Goal: Information Seeking & Learning: Check status

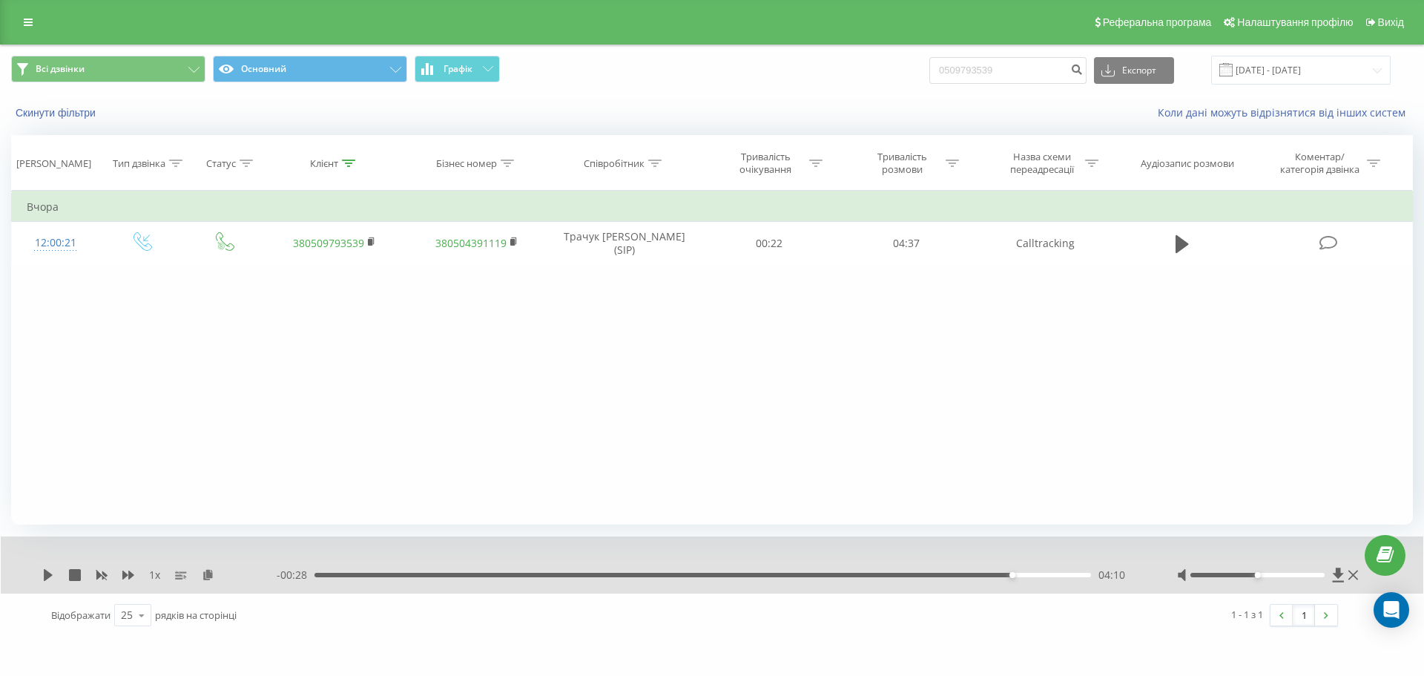
click at [37, 22] on link at bounding box center [28, 22] width 27 height 21
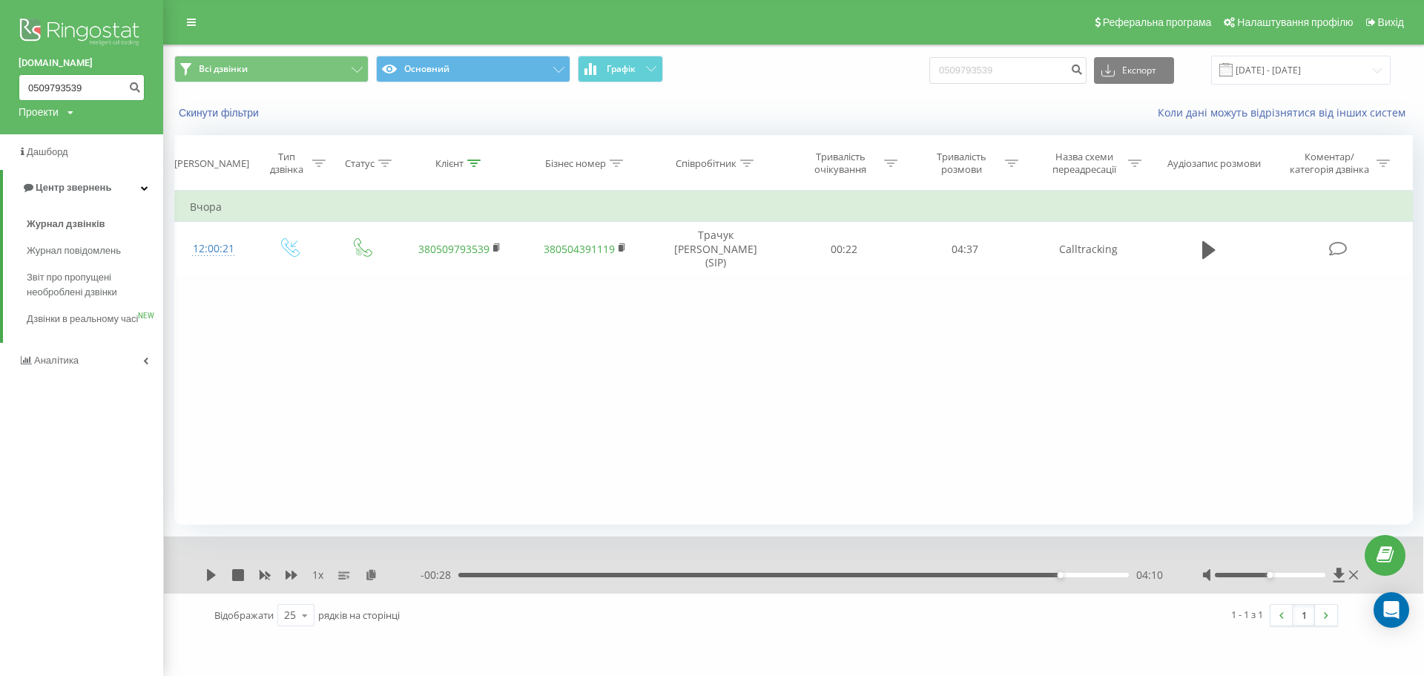
drag, startPoint x: 96, startPoint y: 94, endPoint x: 0, endPoint y: 90, distance: 95.7
click at [0, 95] on div "bazismed.com 0509793539 Проекти bazismed.com" at bounding box center [81, 67] width 163 height 134
click at [86, 222] on span "Журнал дзвінків" at bounding box center [66, 224] width 79 height 15
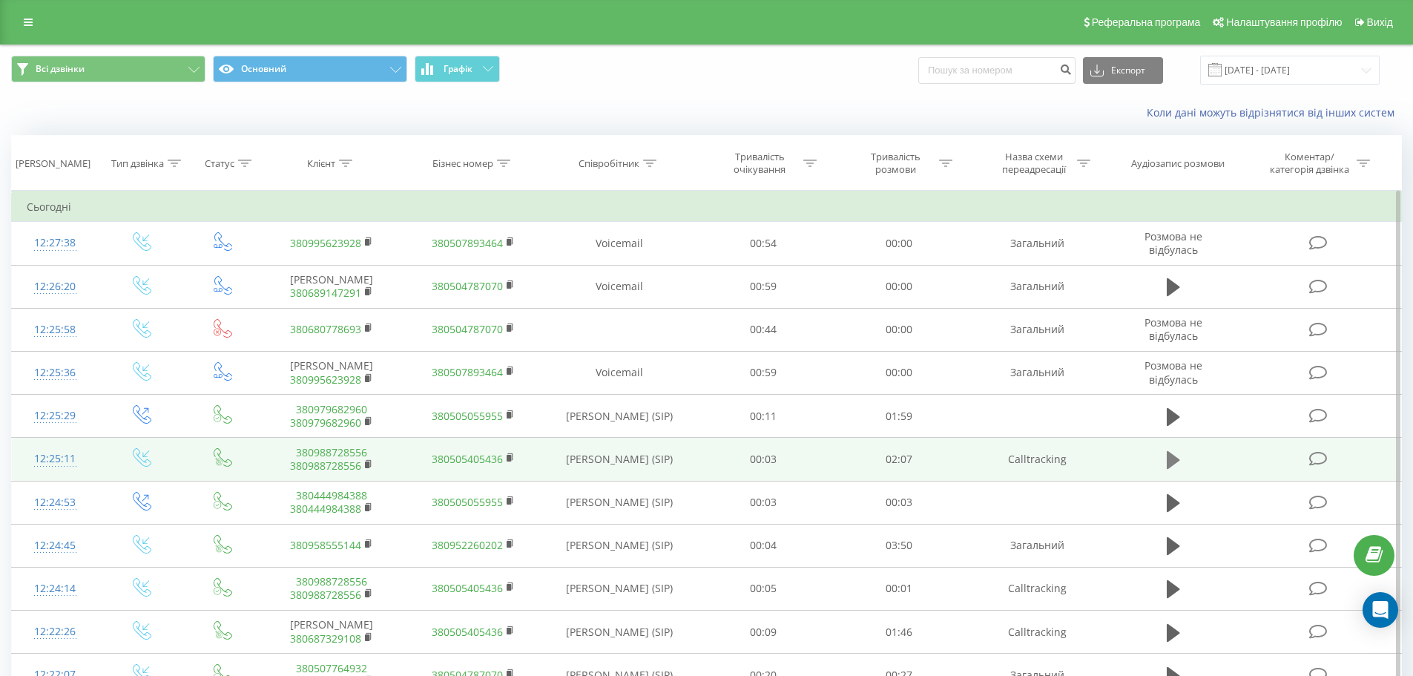
click at [1175, 461] on icon at bounding box center [1173, 460] width 13 height 18
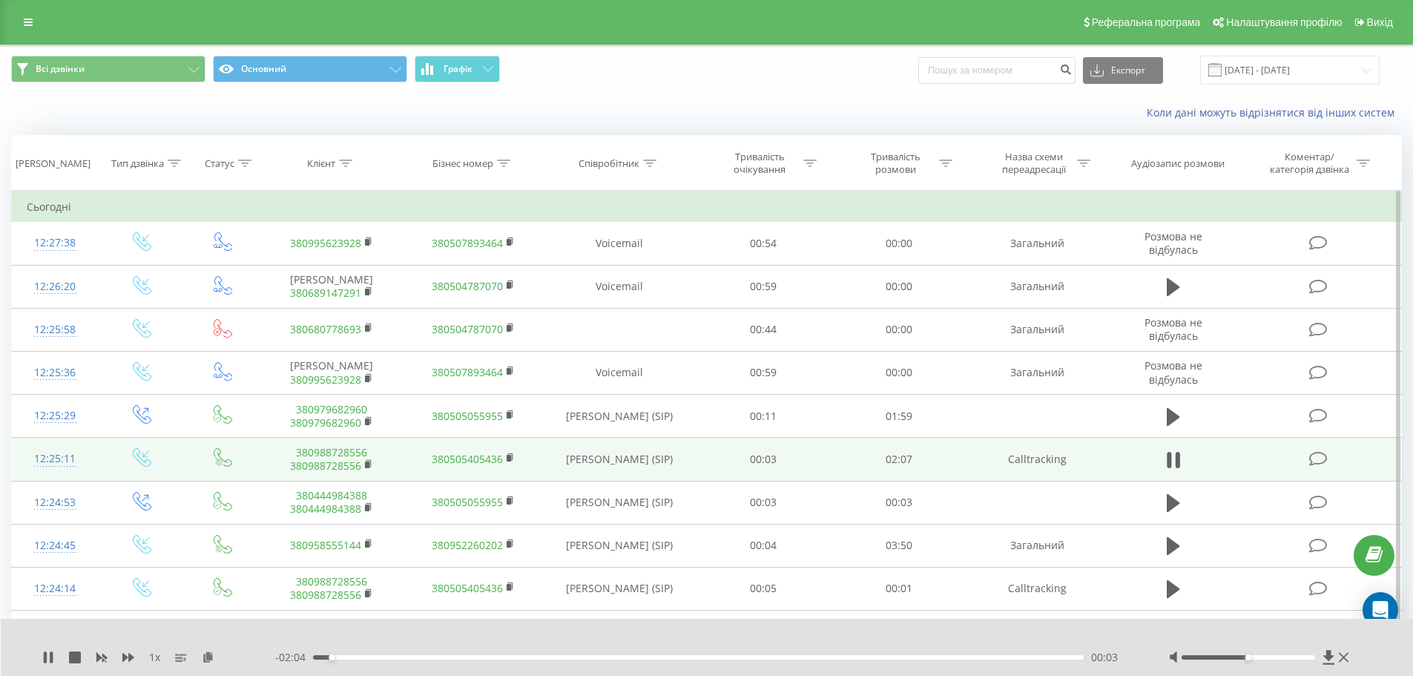
click at [344, 657] on div "00:03" at bounding box center [698, 657] width 771 height 4
click at [50, 653] on icon at bounding box center [51, 657] width 3 height 12
click at [45, 659] on icon at bounding box center [48, 657] width 9 height 12
click at [509, 456] on rect at bounding box center [509, 458] width 4 height 7
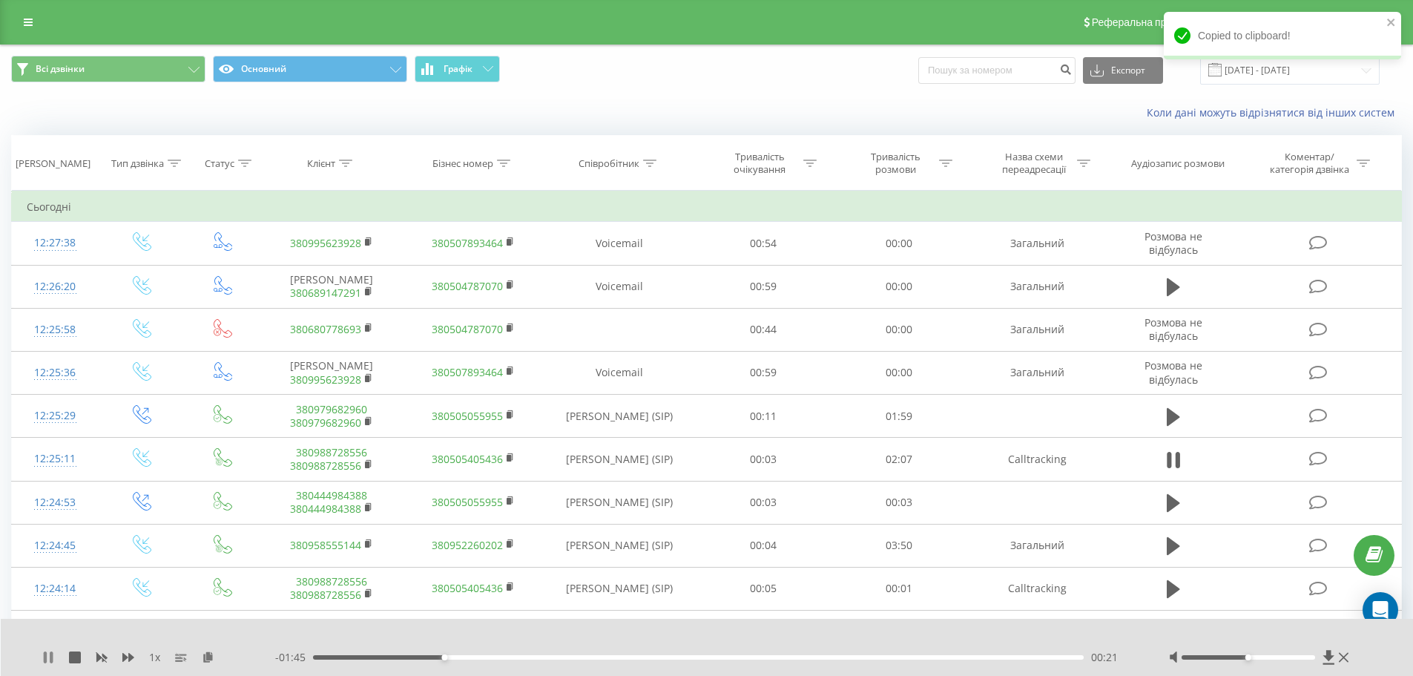
click at [50, 658] on icon at bounding box center [48, 657] width 12 height 12
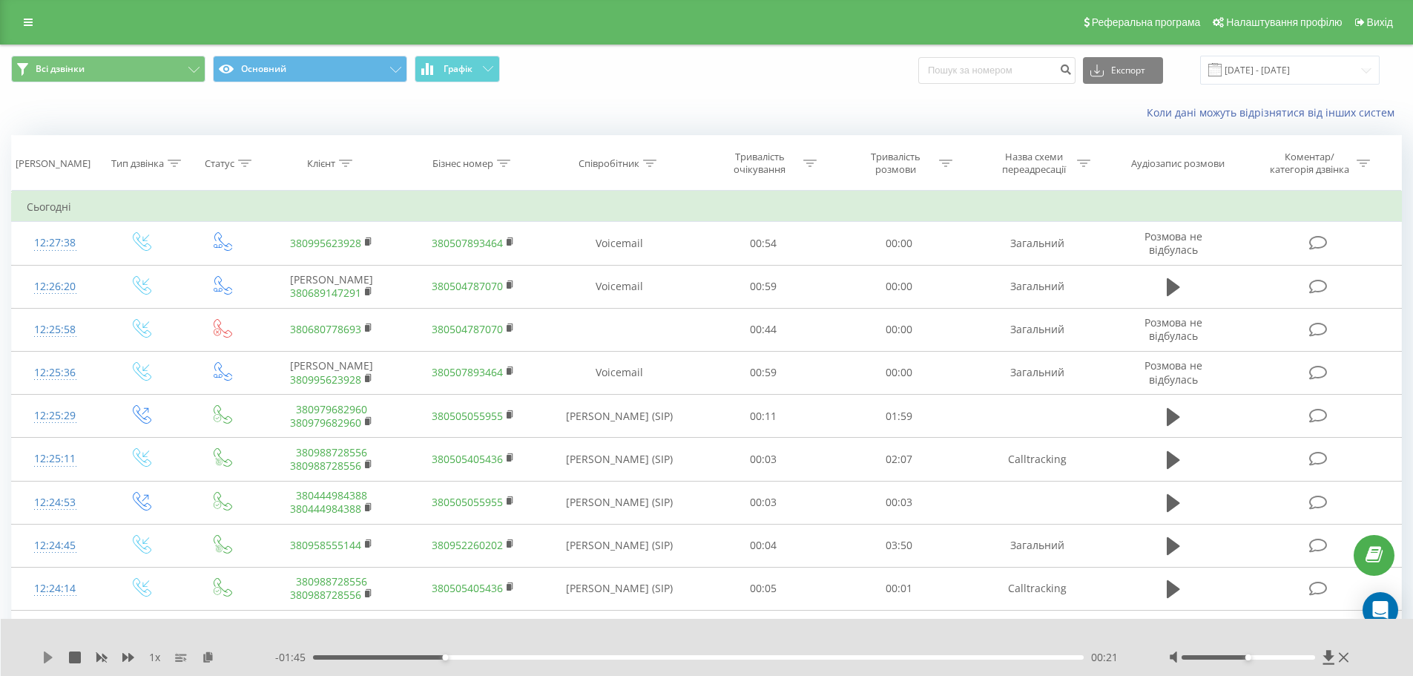
click at [47, 661] on icon at bounding box center [48, 657] width 9 height 12
drag, startPoint x: 46, startPoint y: 661, endPoint x: 67, endPoint y: 638, distance: 31.5
click at [46, 662] on icon at bounding box center [45, 657] width 3 height 12
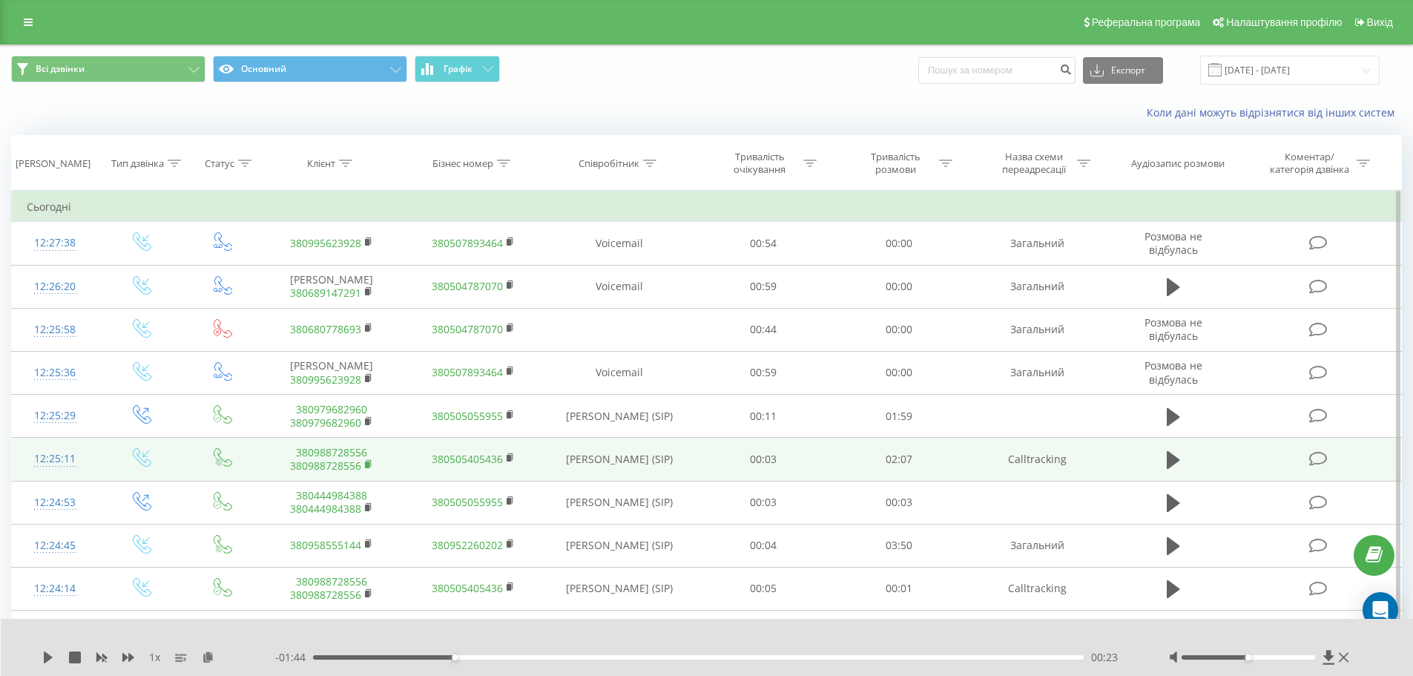
click at [366, 462] on rect at bounding box center [367, 464] width 4 height 7
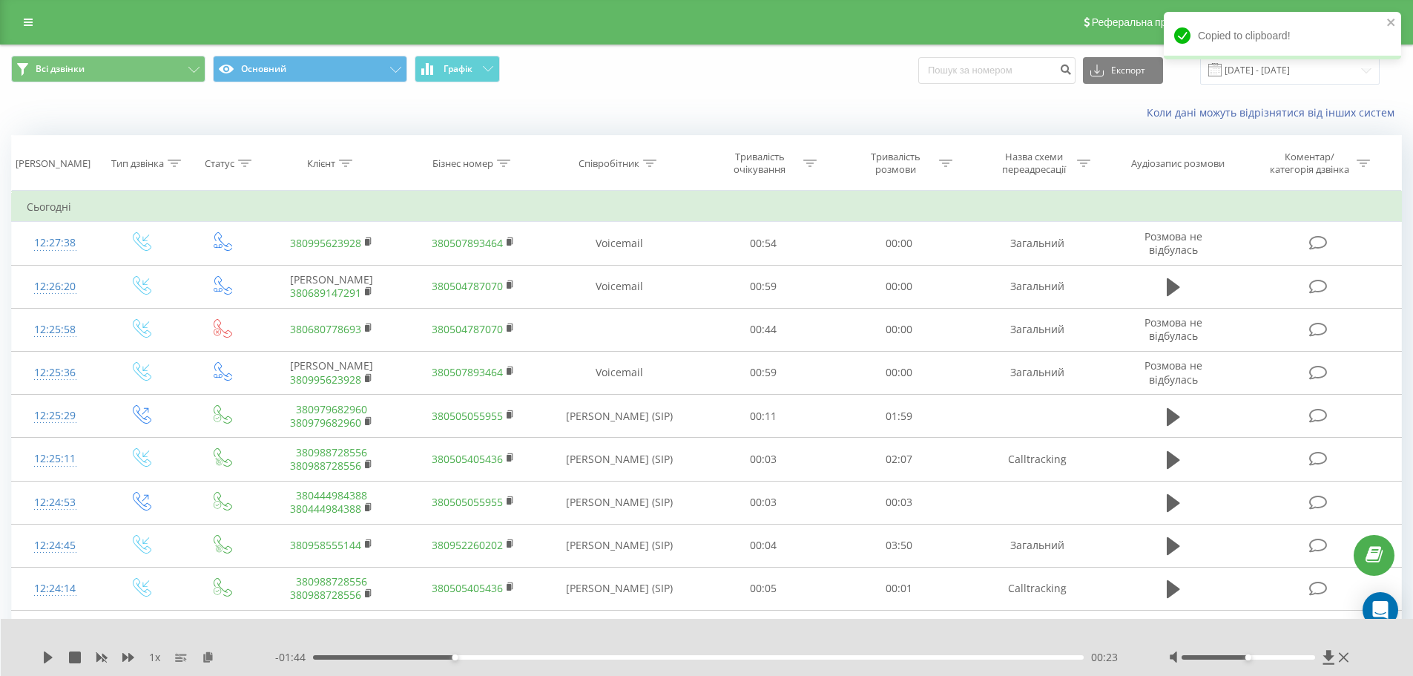
click at [334, 654] on div "- 01:44 00:23 00:23" at bounding box center [703, 657] width 857 height 15
click at [50, 655] on icon at bounding box center [48, 657] width 12 height 12
click at [437, 659] on div "00:24" at bounding box center [698, 657] width 771 height 4
click at [422, 657] on div "00:21" at bounding box center [698, 657] width 771 height 4
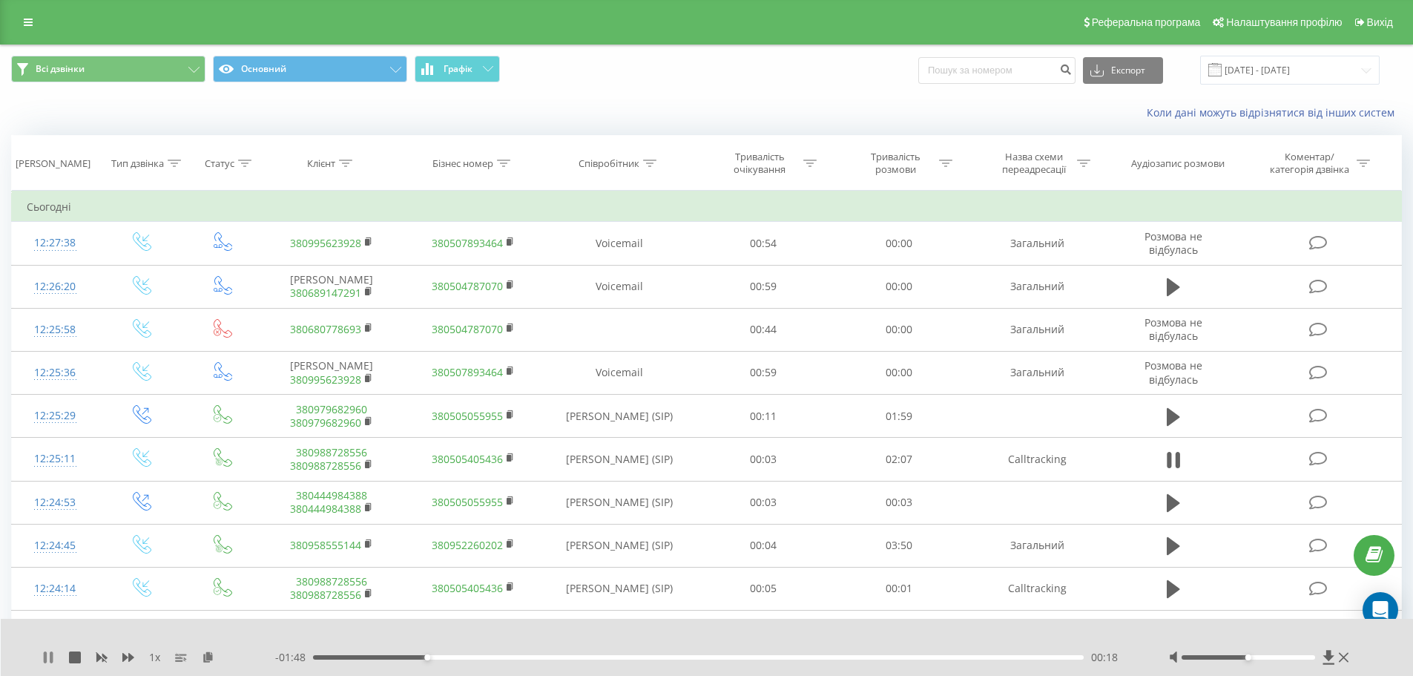
click at [50, 659] on icon at bounding box center [48, 657] width 12 height 12
click at [20, 24] on link at bounding box center [28, 22] width 27 height 21
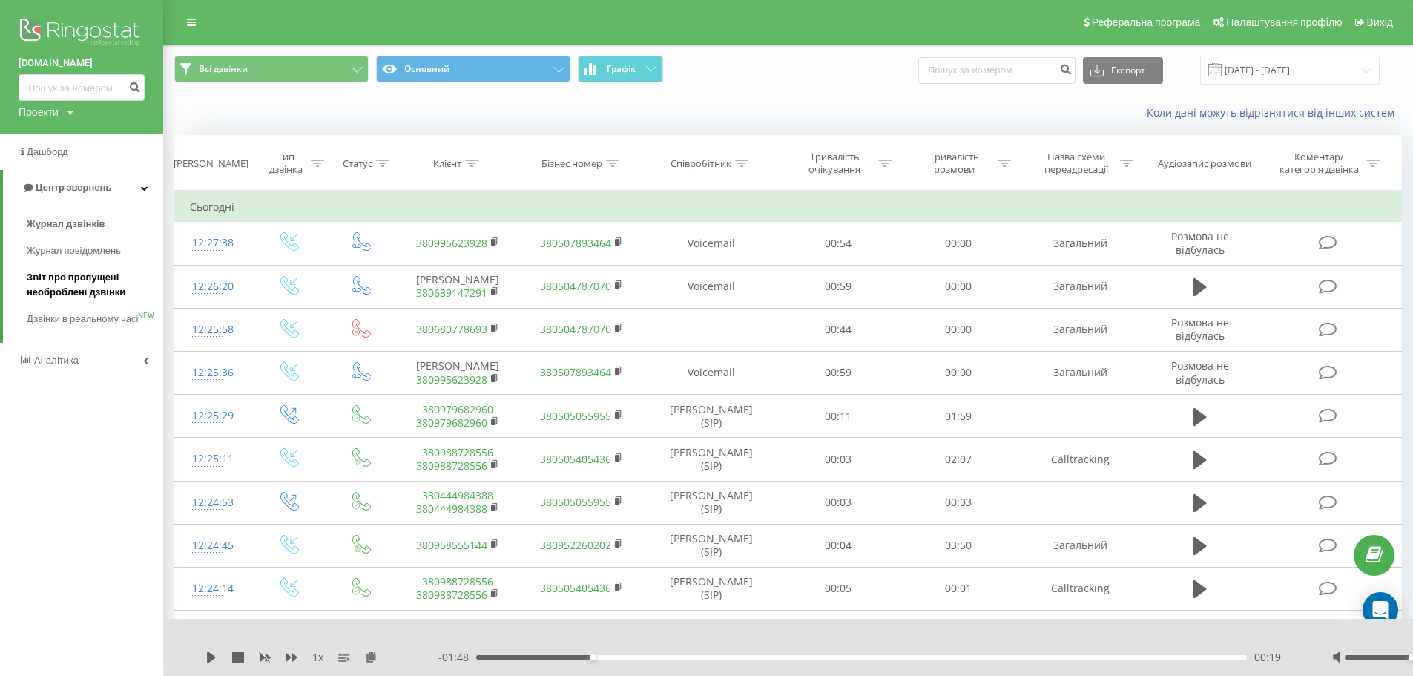
click at [73, 294] on span "Звіт про пропущені необроблені дзвінки" at bounding box center [91, 285] width 129 height 30
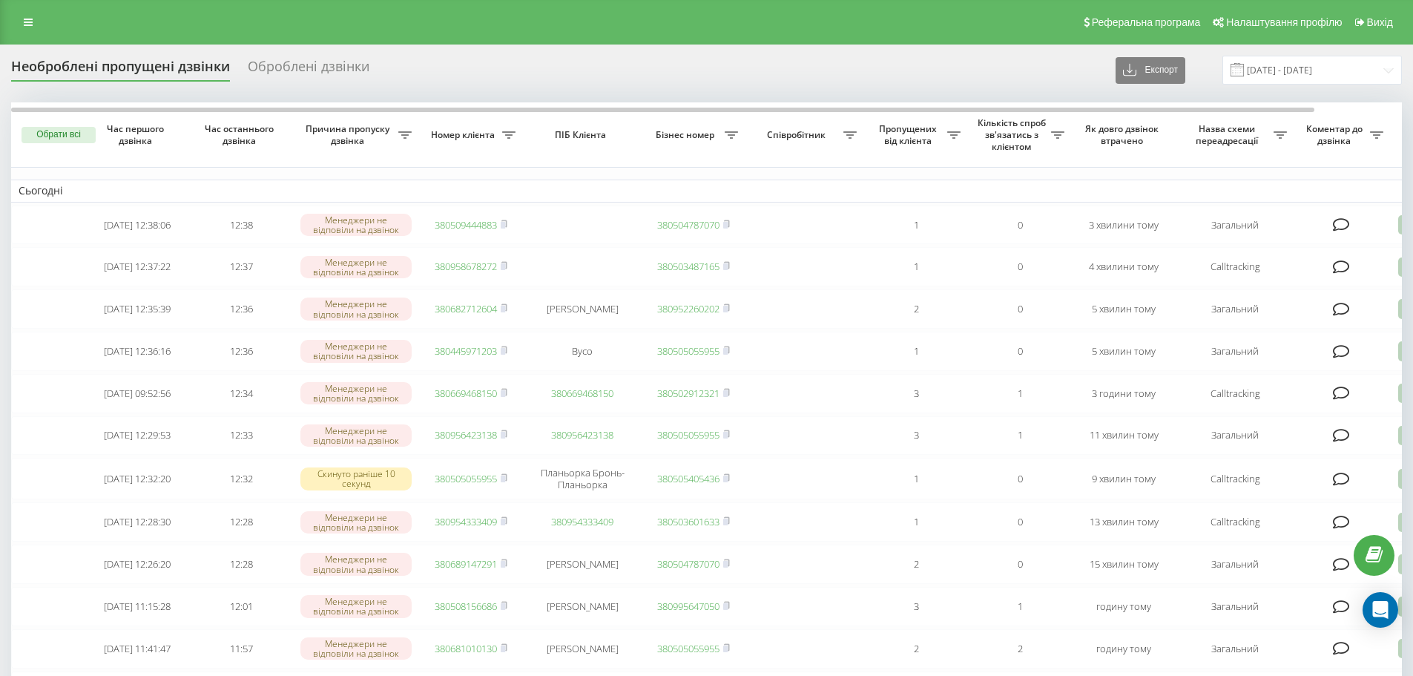
click at [18, 33] on div "Реферальна програма Налаштування профілю Вихід" at bounding box center [706, 22] width 1413 height 44
click at [29, 27] on link at bounding box center [28, 22] width 27 height 21
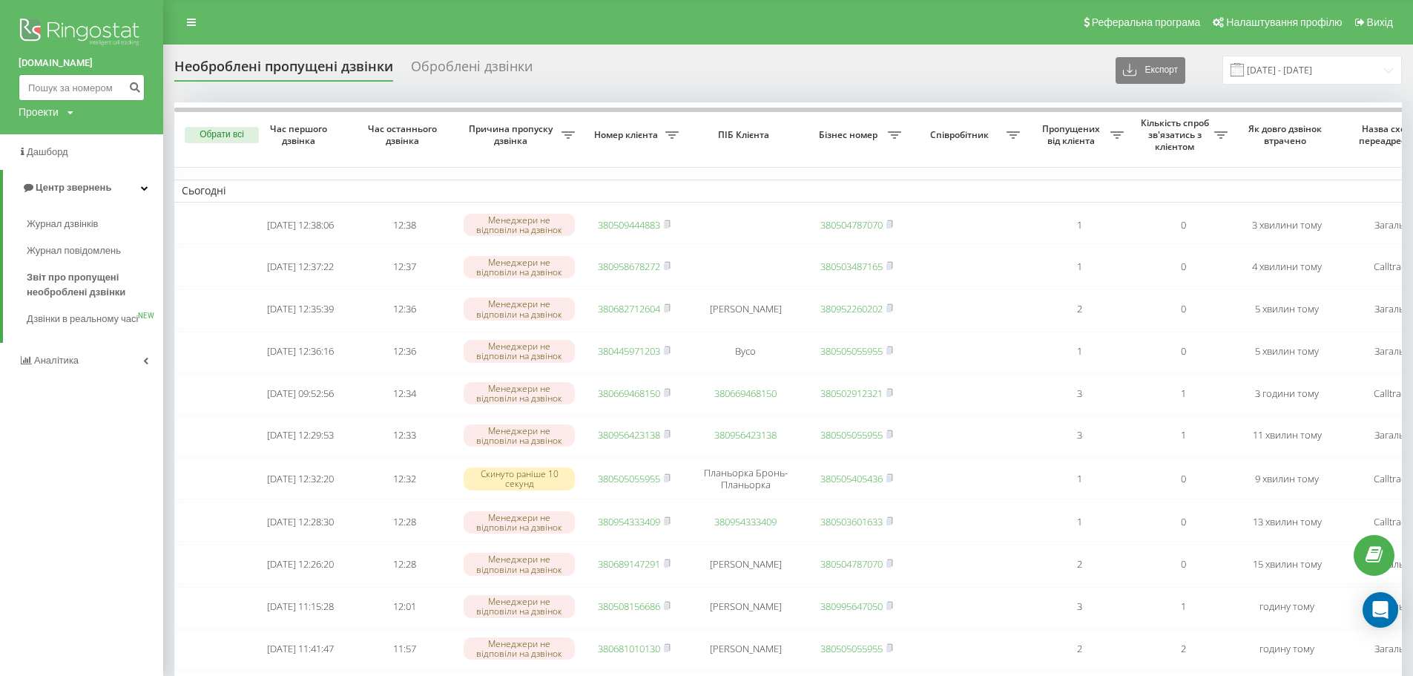
click at [65, 96] on input at bounding box center [82, 87] width 126 height 27
paste input "0733432802"
type input "0733432802"
click at [141, 91] on button "submit" at bounding box center [135, 87] width 20 height 27
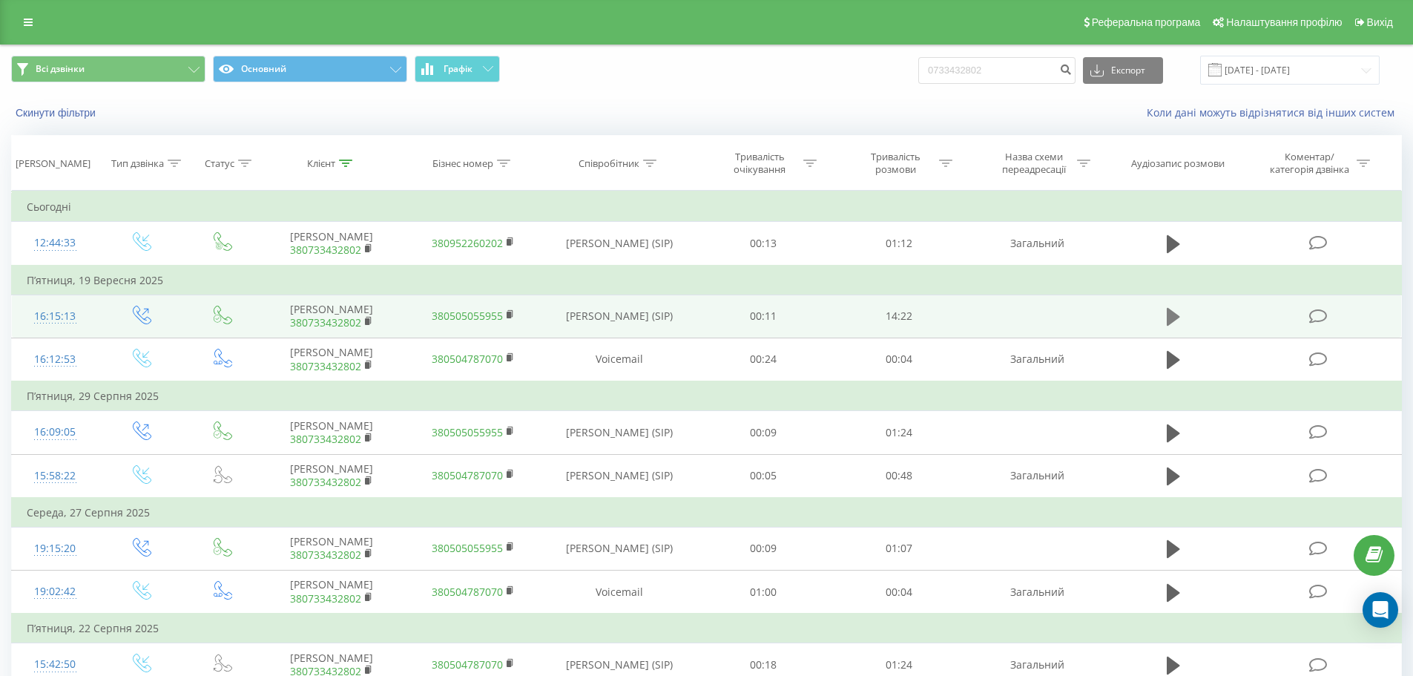
click at [1171, 313] on icon at bounding box center [1173, 317] width 13 height 18
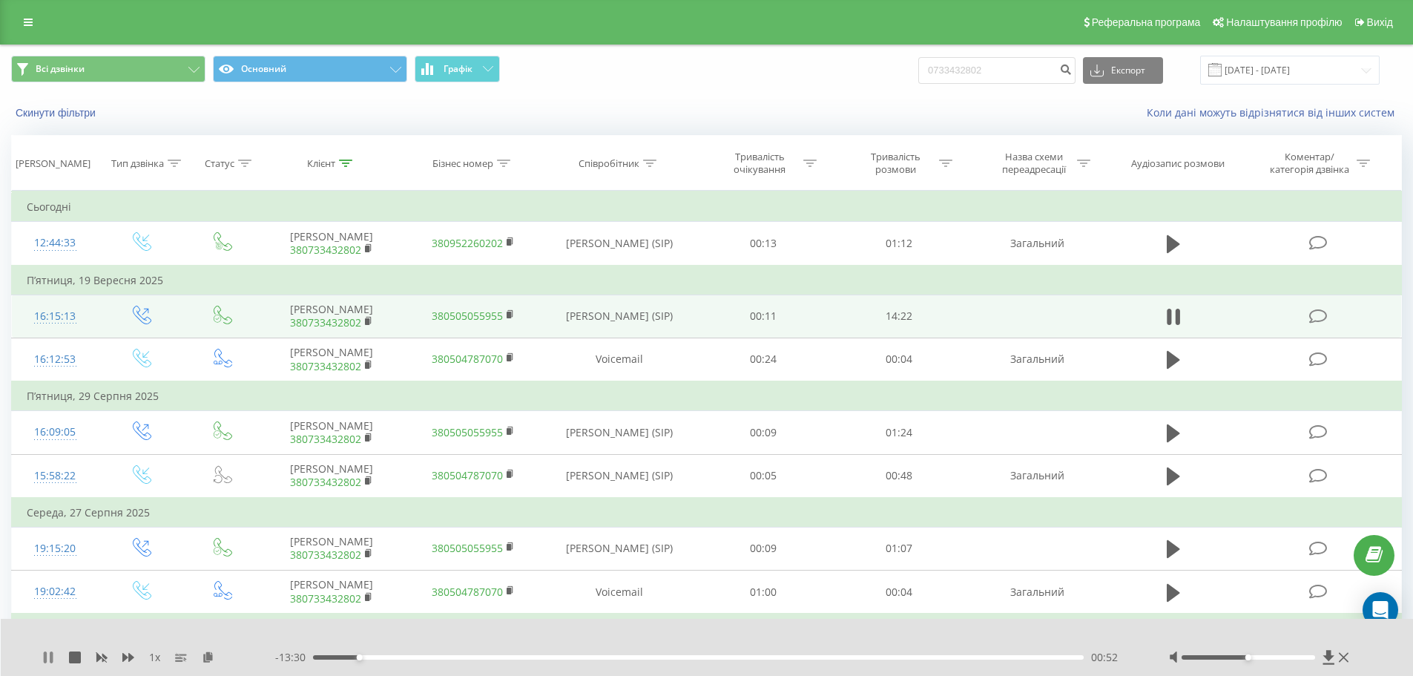
click at [44, 660] on icon at bounding box center [45, 657] width 3 height 12
click at [51, 652] on icon at bounding box center [48, 657] width 12 height 12
click at [381, 658] on div "01:17" at bounding box center [698, 657] width 771 height 4
click at [411, 656] on div "01:19" at bounding box center [698, 657] width 771 height 4
click at [440, 656] on div "00:00" at bounding box center [698, 657] width 771 height 4
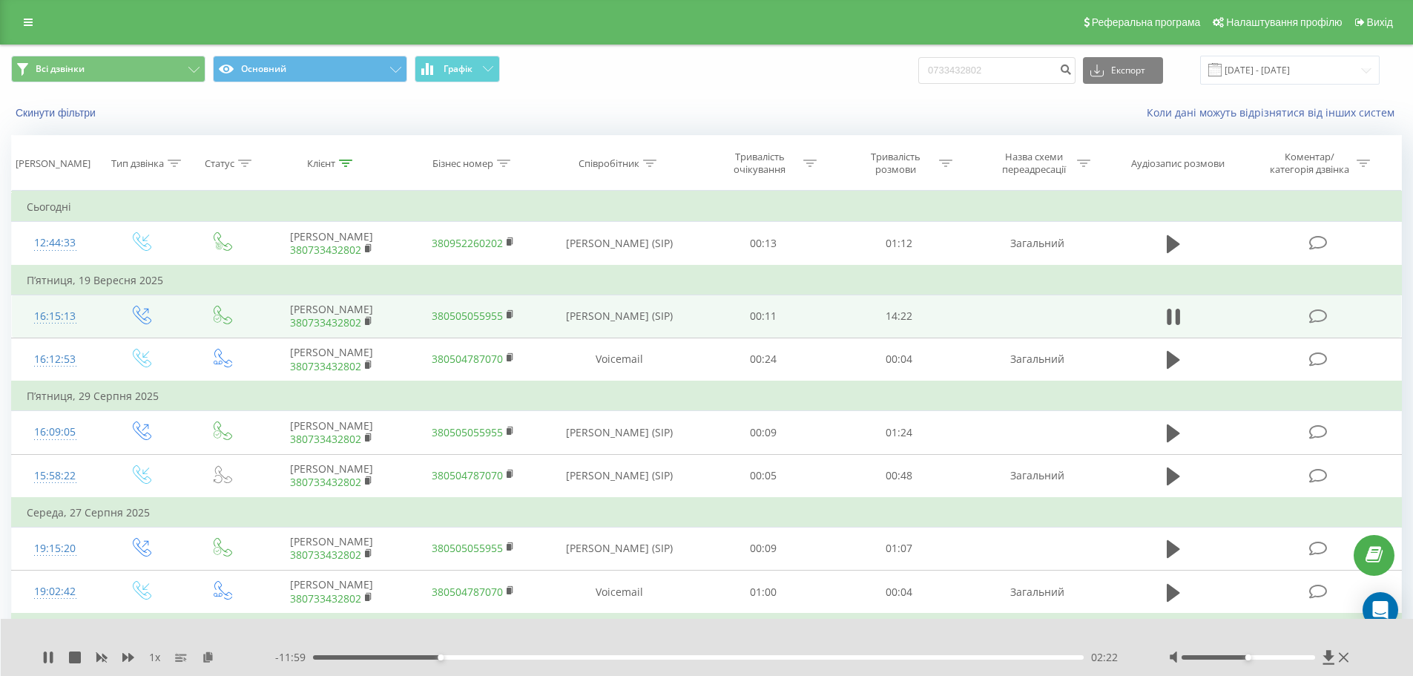
click at [492, 655] on div "02:22" at bounding box center [698, 657] width 771 height 4
click at [44, 661] on icon at bounding box center [45, 657] width 3 height 12
drag, startPoint x: 33, startPoint y: 30, endPoint x: 33, endPoint y: 49, distance: 19.3
click at [33, 30] on link at bounding box center [28, 22] width 27 height 21
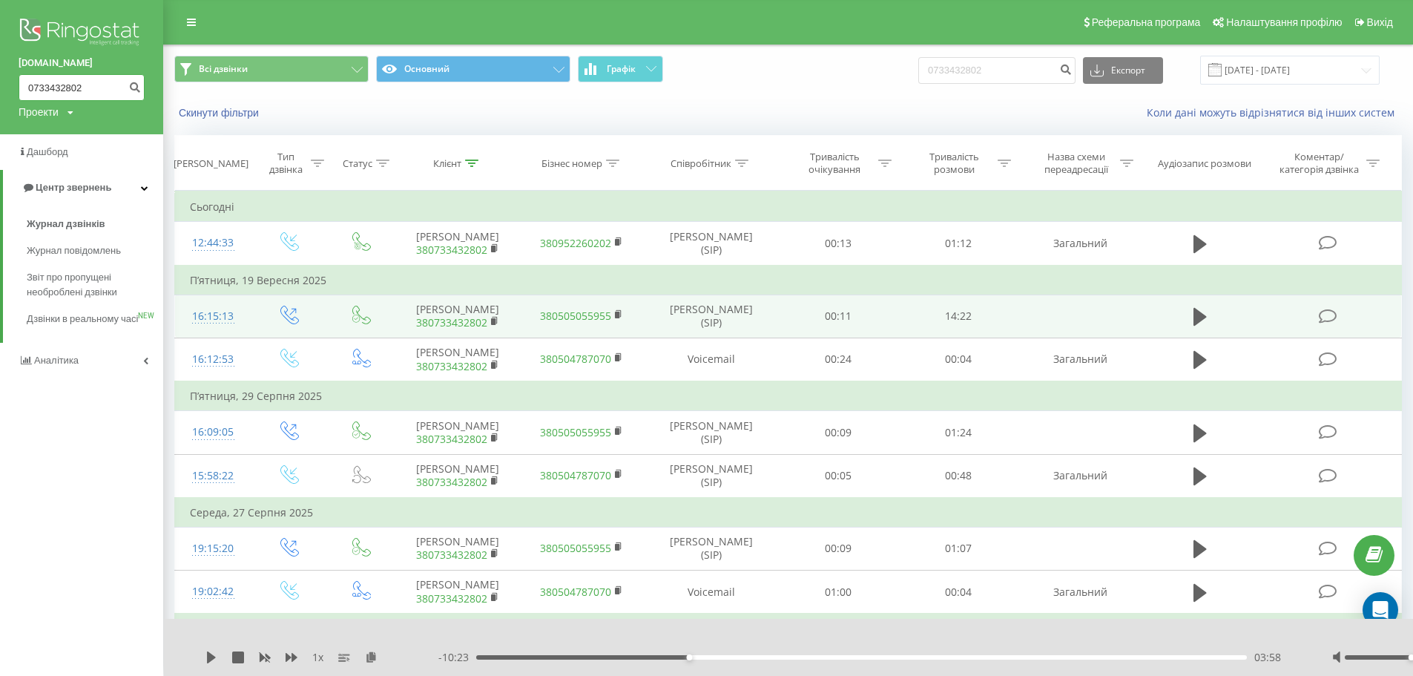
drag, startPoint x: 90, startPoint y: 85, endPoint x: 0, endPoint y: 82, distance: 89.8
click at [0, 82] on div "bazismed.com 0733432802 Проекти bazismed.com" at bounding box center [81, 67] width 163 height 134
click at [116, 295] on span "Звіт про пропущені необроблені дзвінки" at bounding box center [91, 285] width 129 height 30
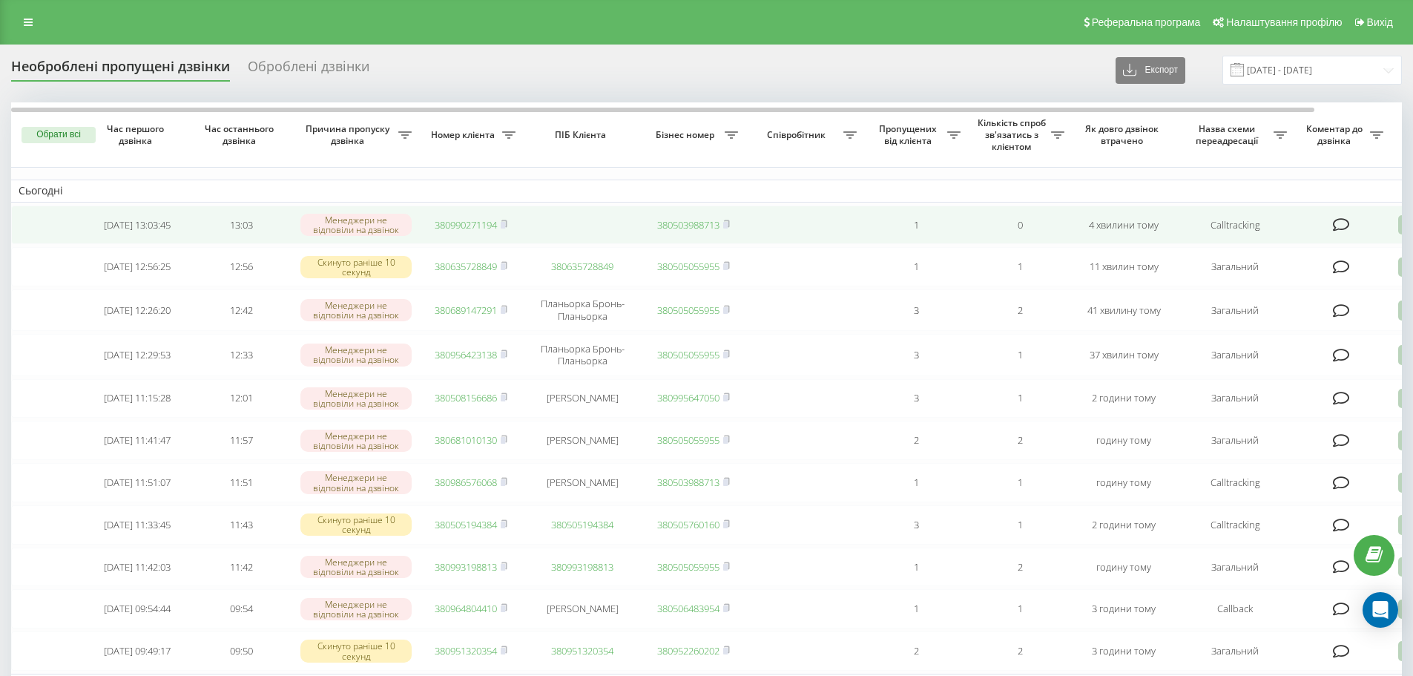
click at [465, 221] on link "380990271194" at bounding box center [466, 224] width 62 height 13
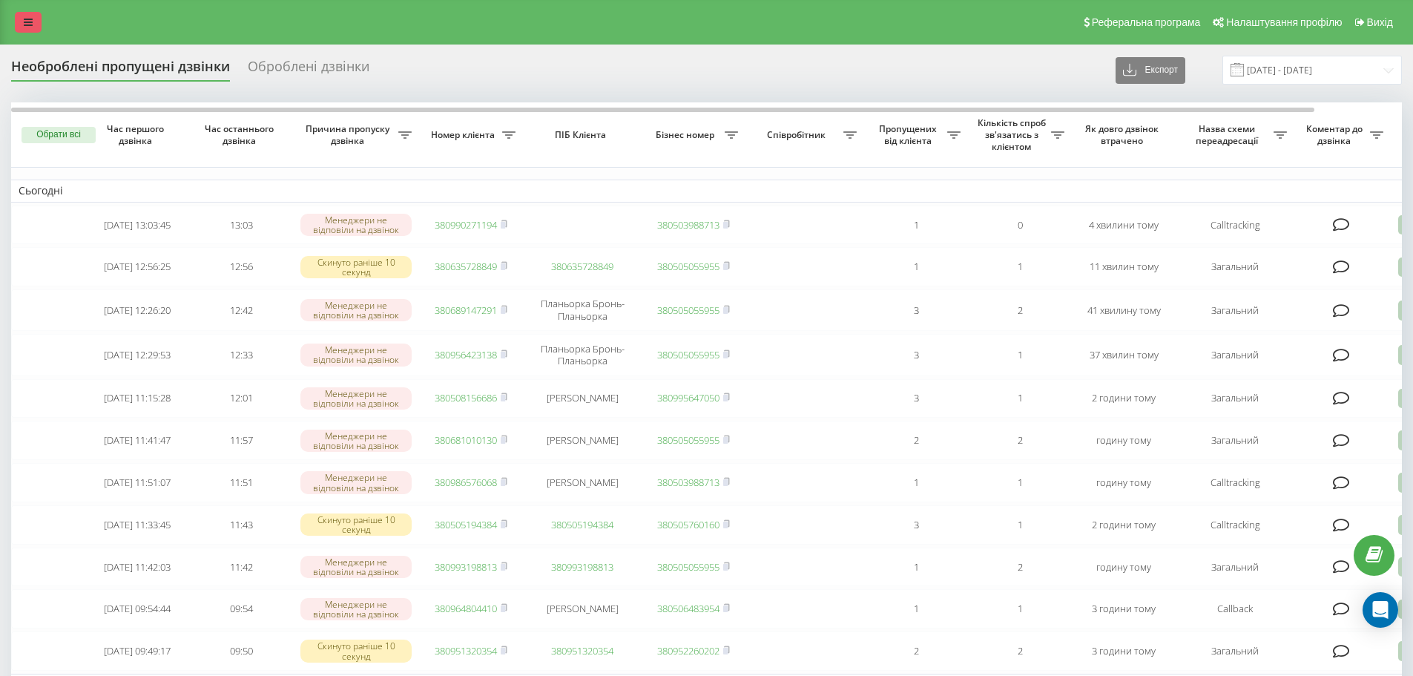
click at [23, 13] on link at bounding box center [28, 22] width 27 height 21
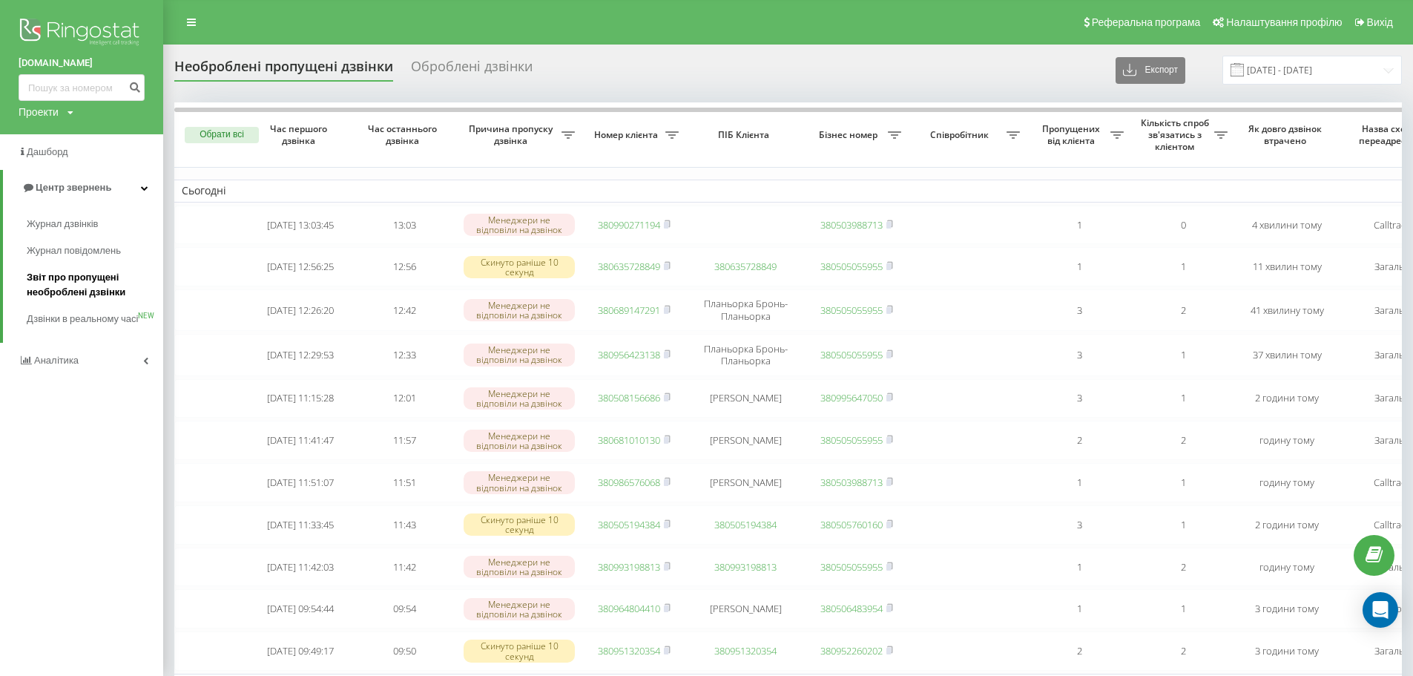
click at [74, 275] on span "Звіт про пропущені необроблені дзвінки" at bounding box center [91, 285] width 129 height 30
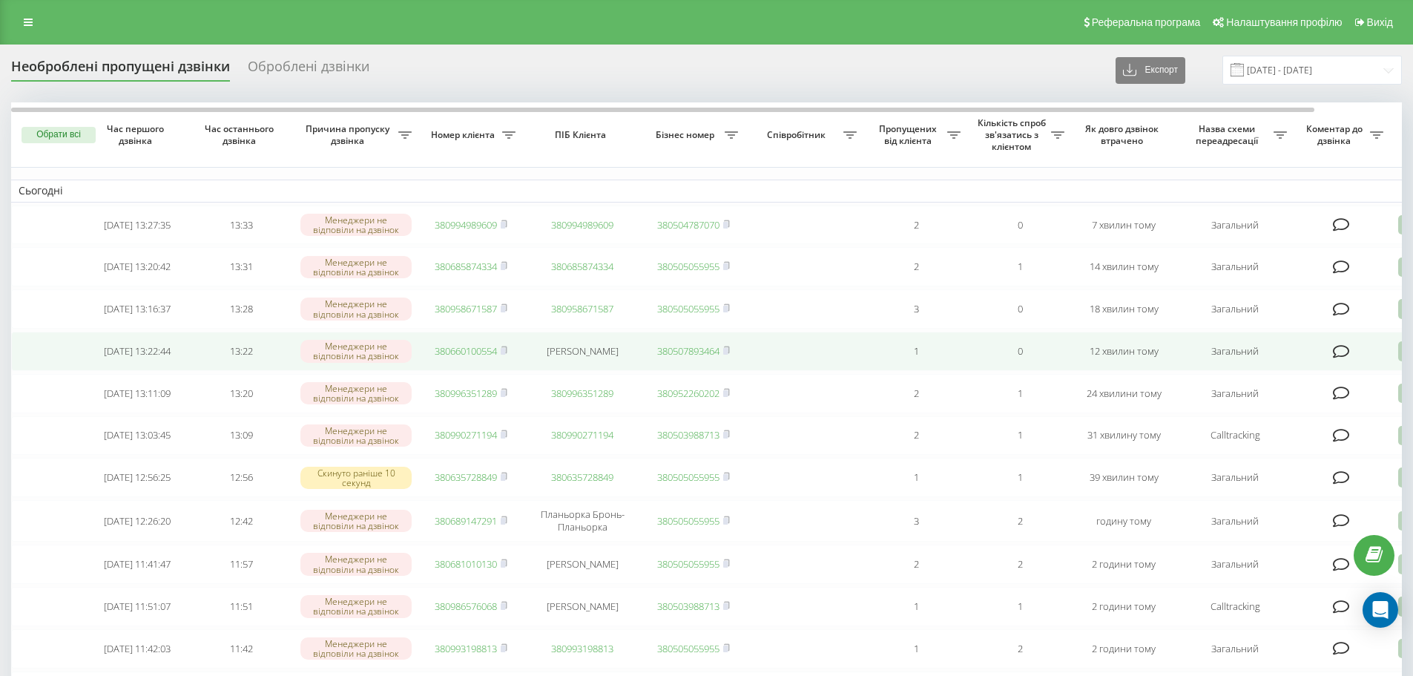
click at [459, 353] on link "380660100554" at bounding box center [466, 350] width 62 height 13
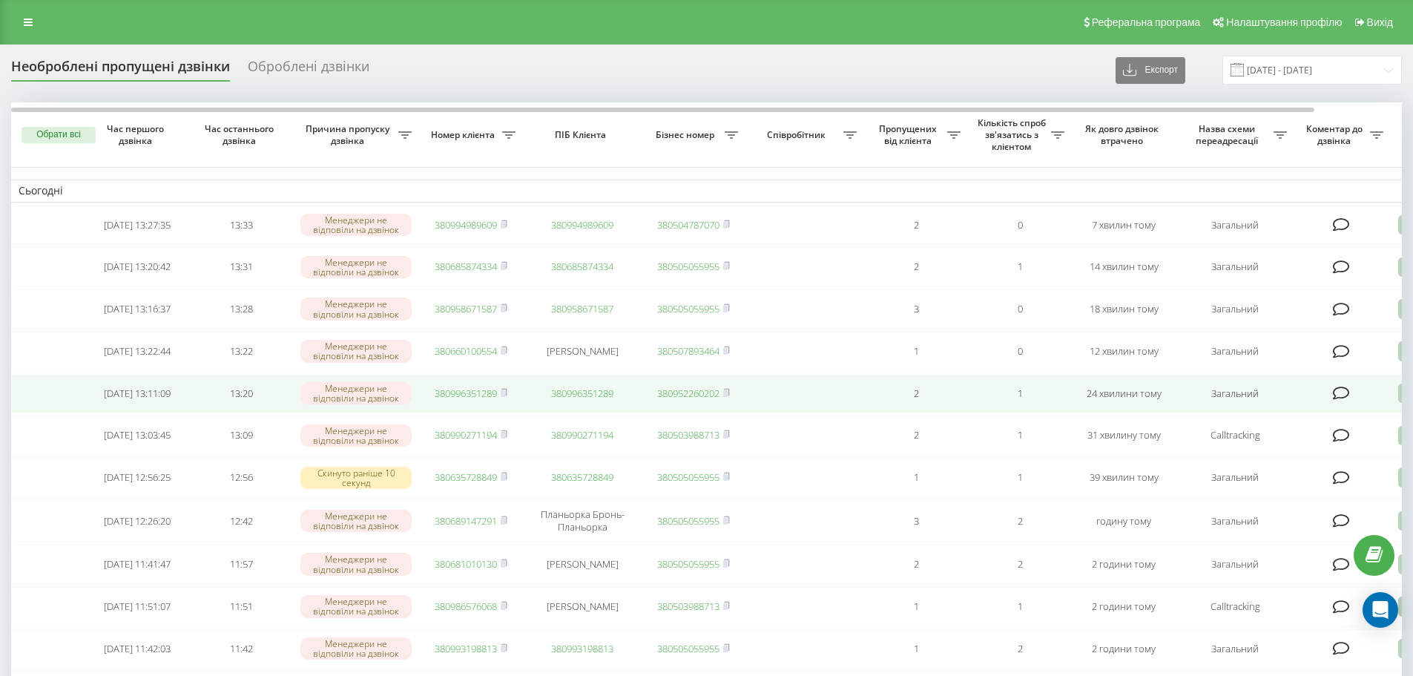
click at [454, 400] on link "380996351289" at bounding box center [466, 392] width 62 height 13
click at [489, 400] on link "380958671587" at bounding box center [466, 392] width 62 height 13
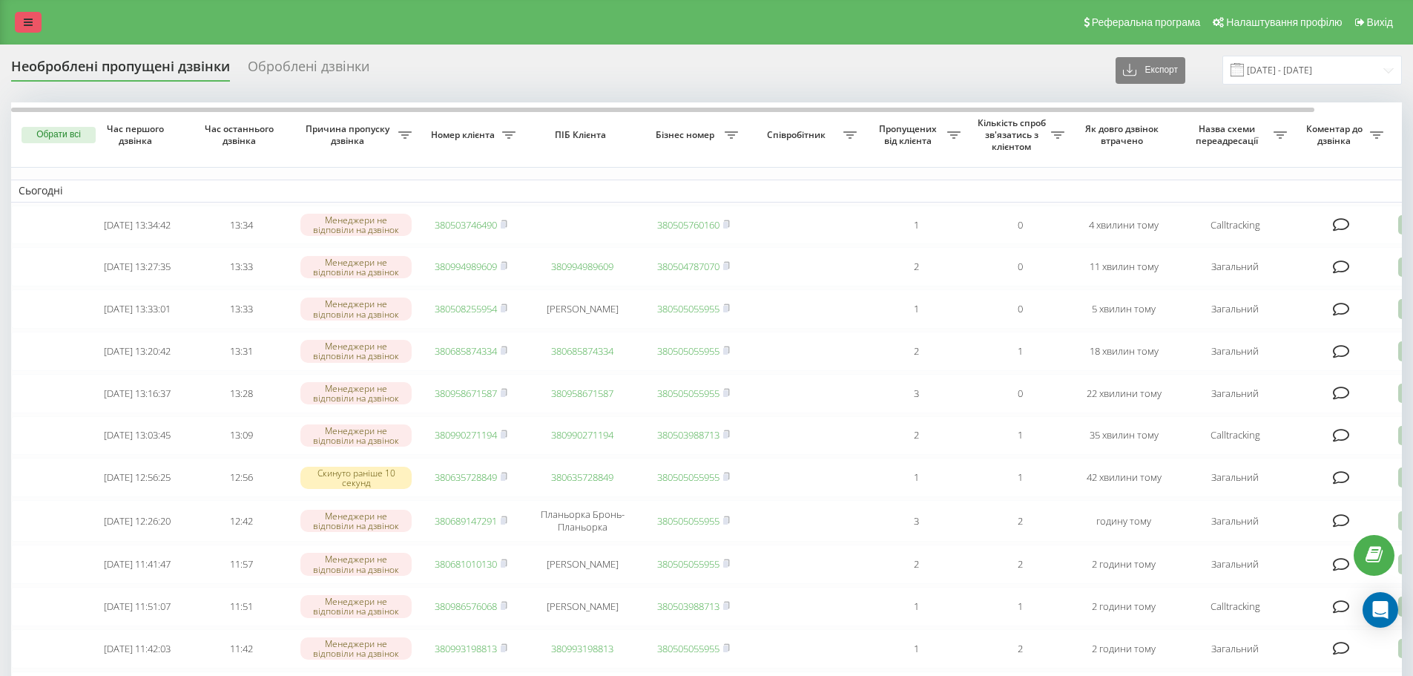
click at [19, 14] on link at bounding box center [28, 22] width 27 height 21
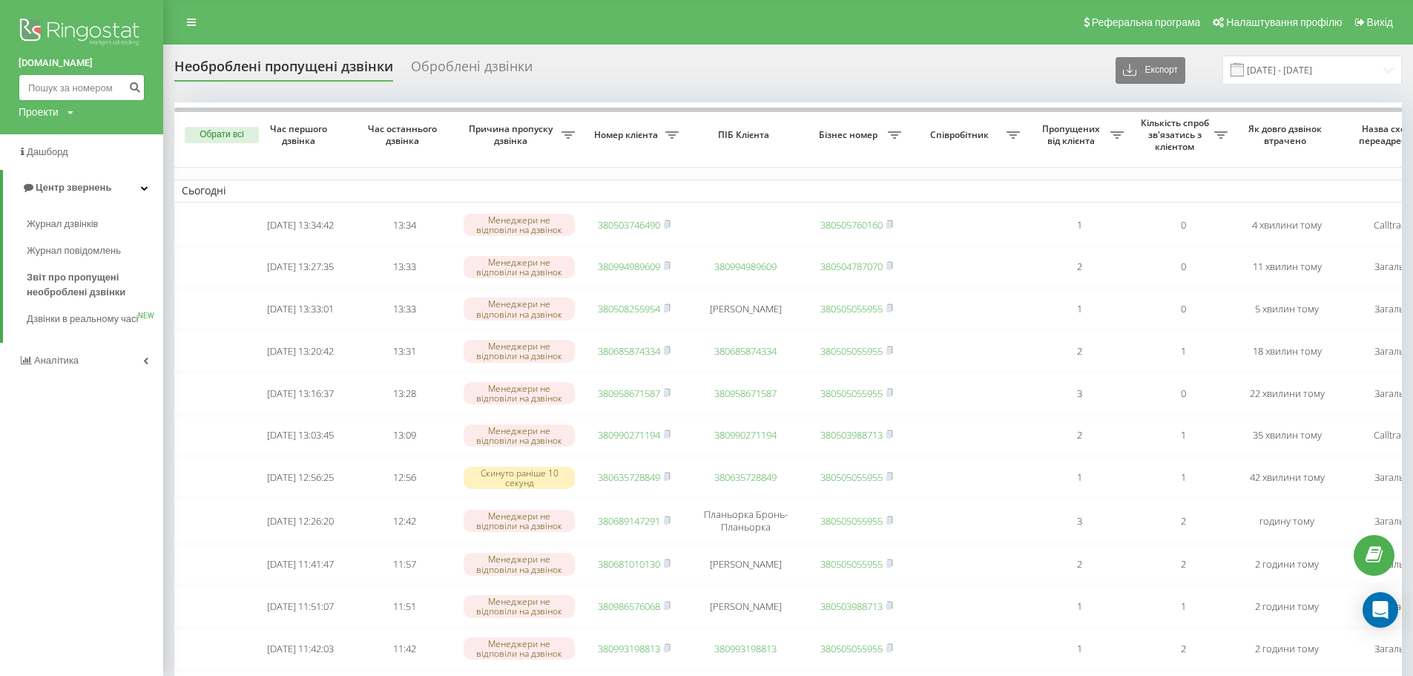
click at [99, 81] on input at bounding box center [82, 87] width 126 height 27
paste input "38(095)688-73-44"
click at [98, 88] on input "38(095)688-73-44" at bounding box center [82, 87] width 126 height 27
click at [95, 87] on input "38(095)688-73-44" at bounding box center [82, 87] width 126 height 27
click at [96, 85] on input "38(095)688-73-44" at bounding box center [82, 87] width 126 height 27
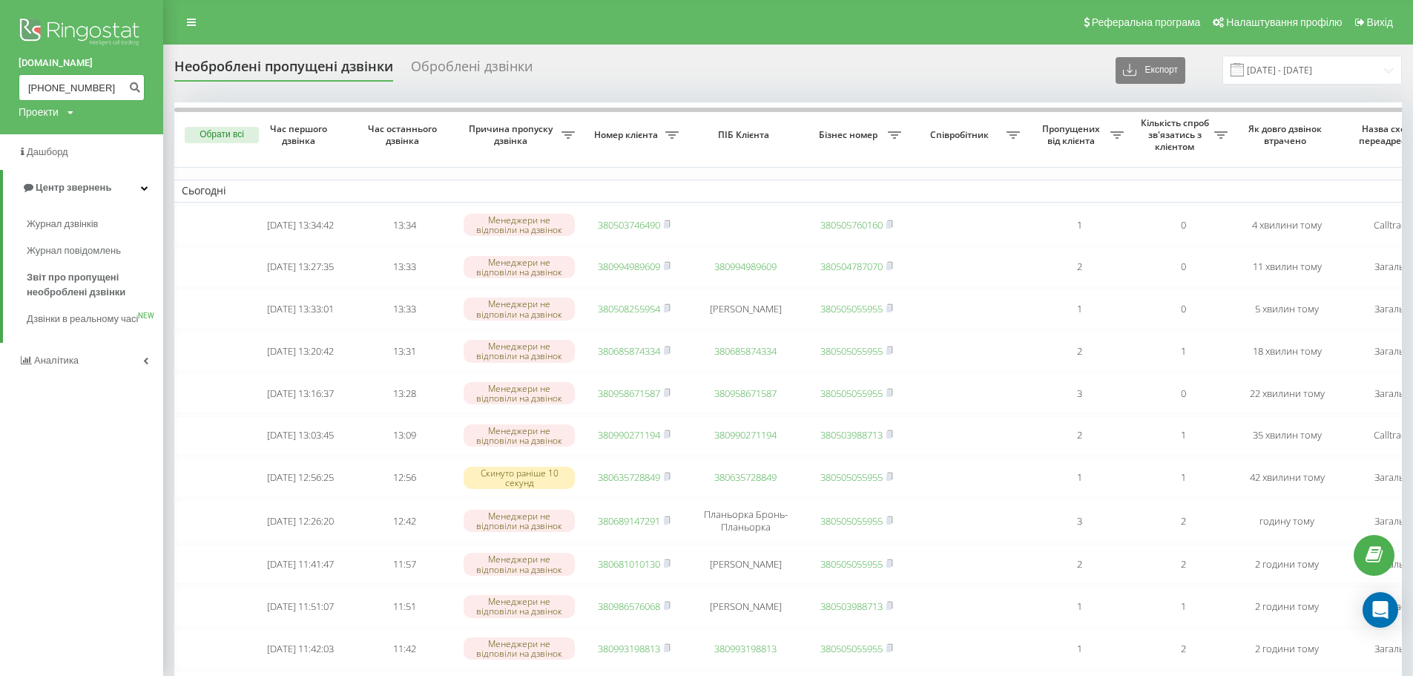
click at [81, 82] on input "38(095)688-7344" at bounding box center [82, 87] width 126 height 27
click at [82, 85] on input "38(095)688-7344" at bounding box center [82, 87] width 126 height 27
click at [63, 87] on input "38(095)6887344" at bounding box center [82, 87] width 126 height 27
click at [43, 87] on input "38(0956887344" at bounding box center [82, 87] width 126 height 27
type input "0956887344"
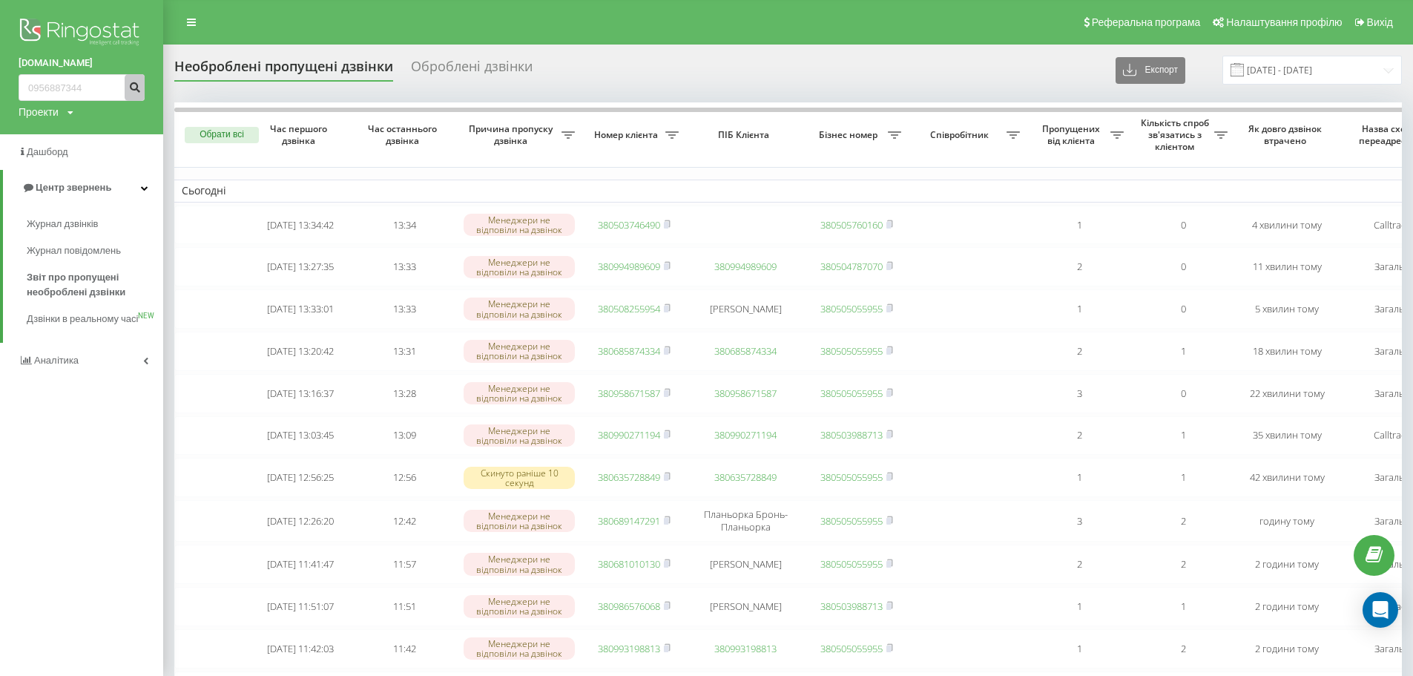
click at [139, 83] on icon "submit" at bounding box center [134, 85] width 13 height 9
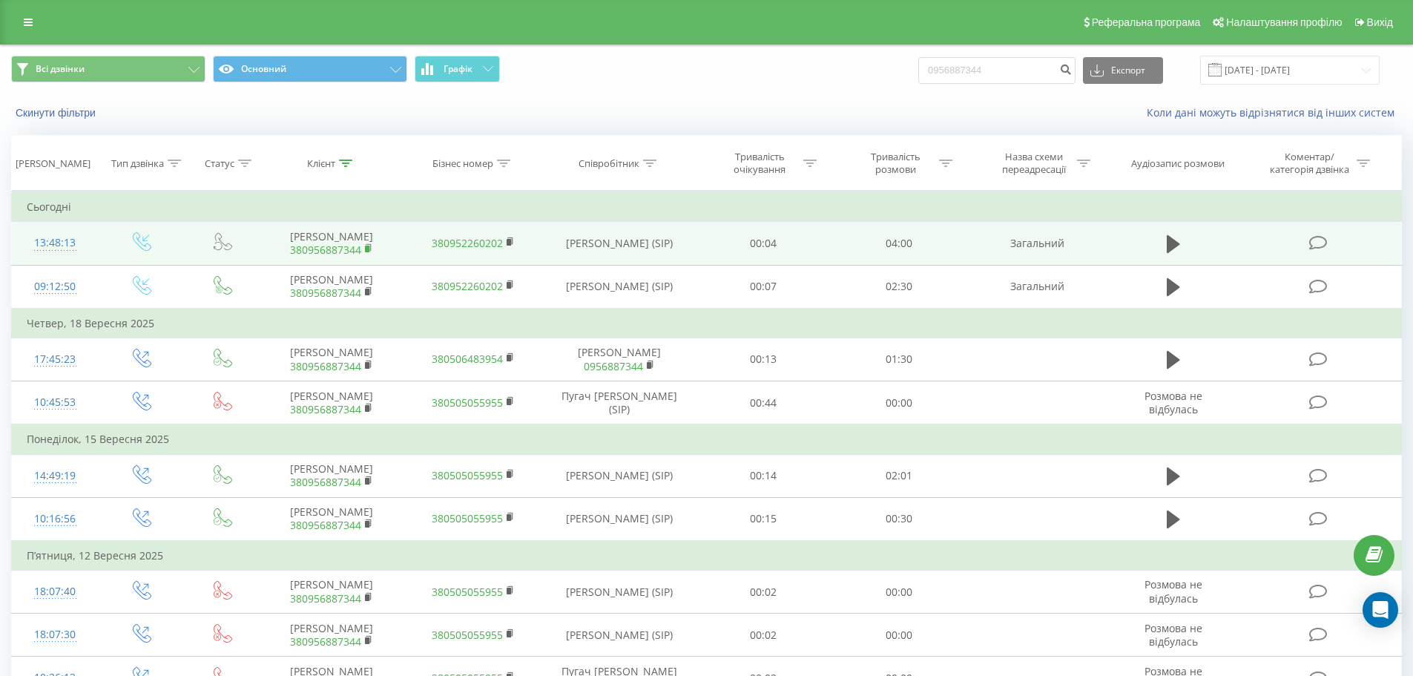
click at [366, 248] on rect at bounding box center [367, 248] width 4 height 7
